Goal: Information Seeking & Learning: Learn about a topic

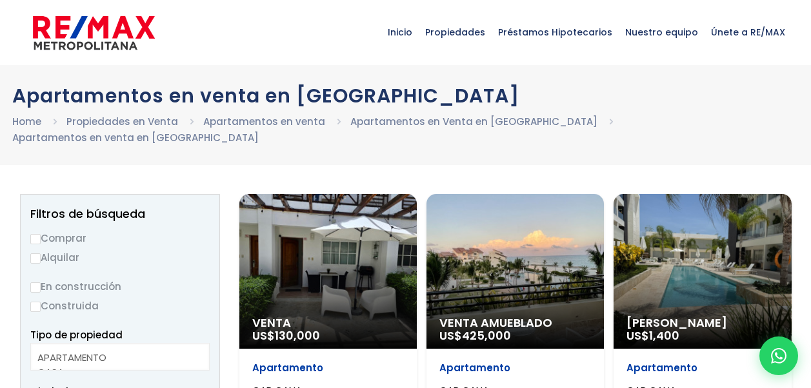
select select
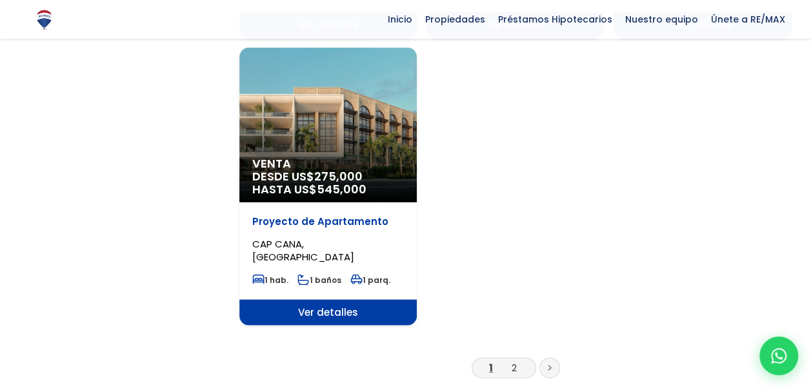
scroll to position [1585, 0]
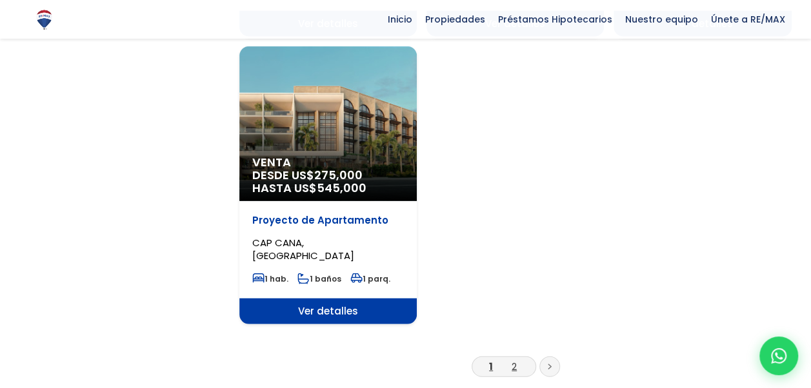
click at [516, 360] on link "2" at bounding box center [513, 367] width 5 height 14
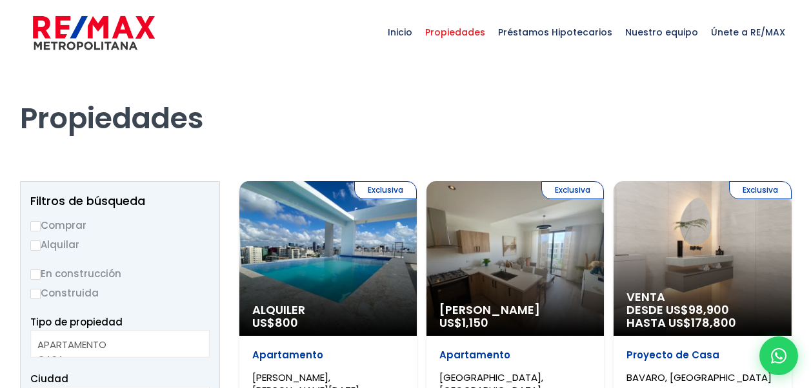
select select
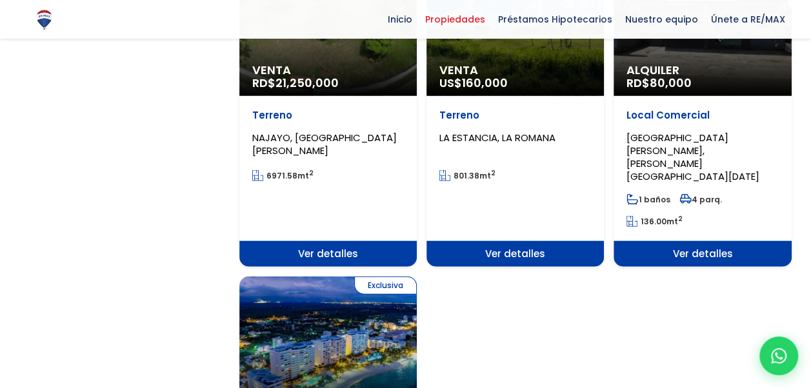
scroll to position [1434, 0]
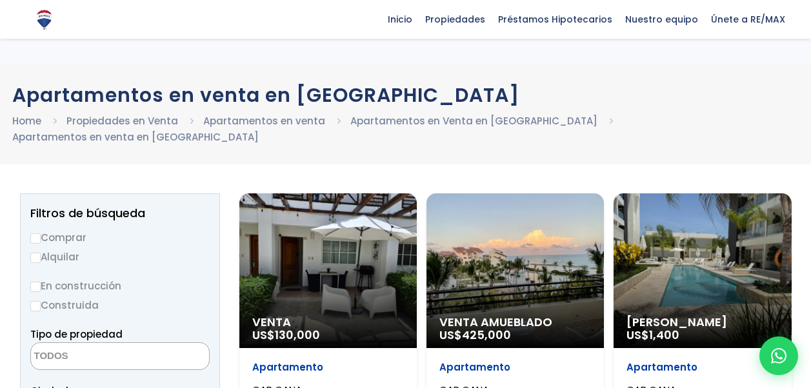
select select
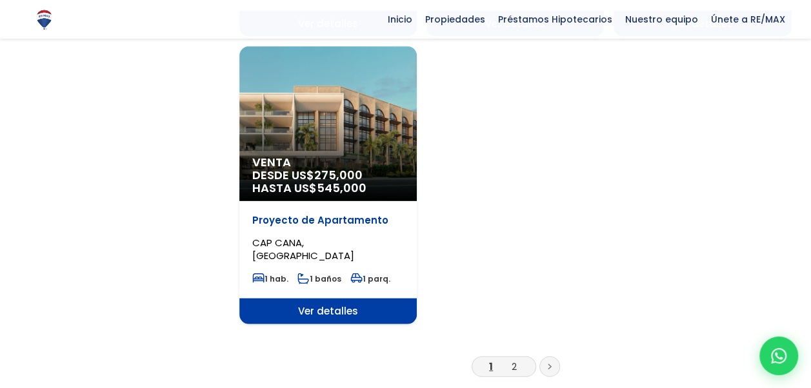
scroll to position [1585, 0]
